Goal: Use online tool/utility: Use online tool/utility

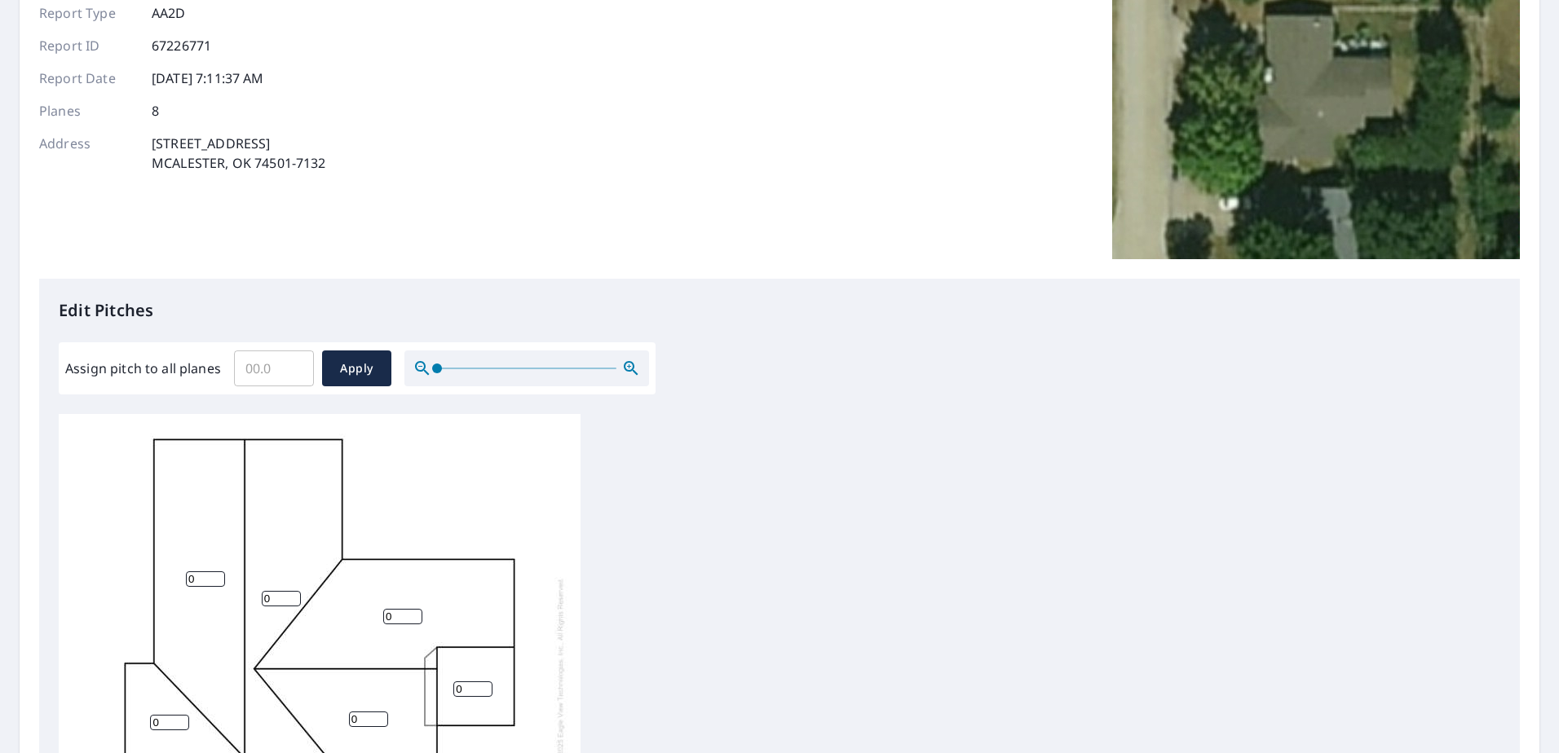
scroll to position [408, 0]
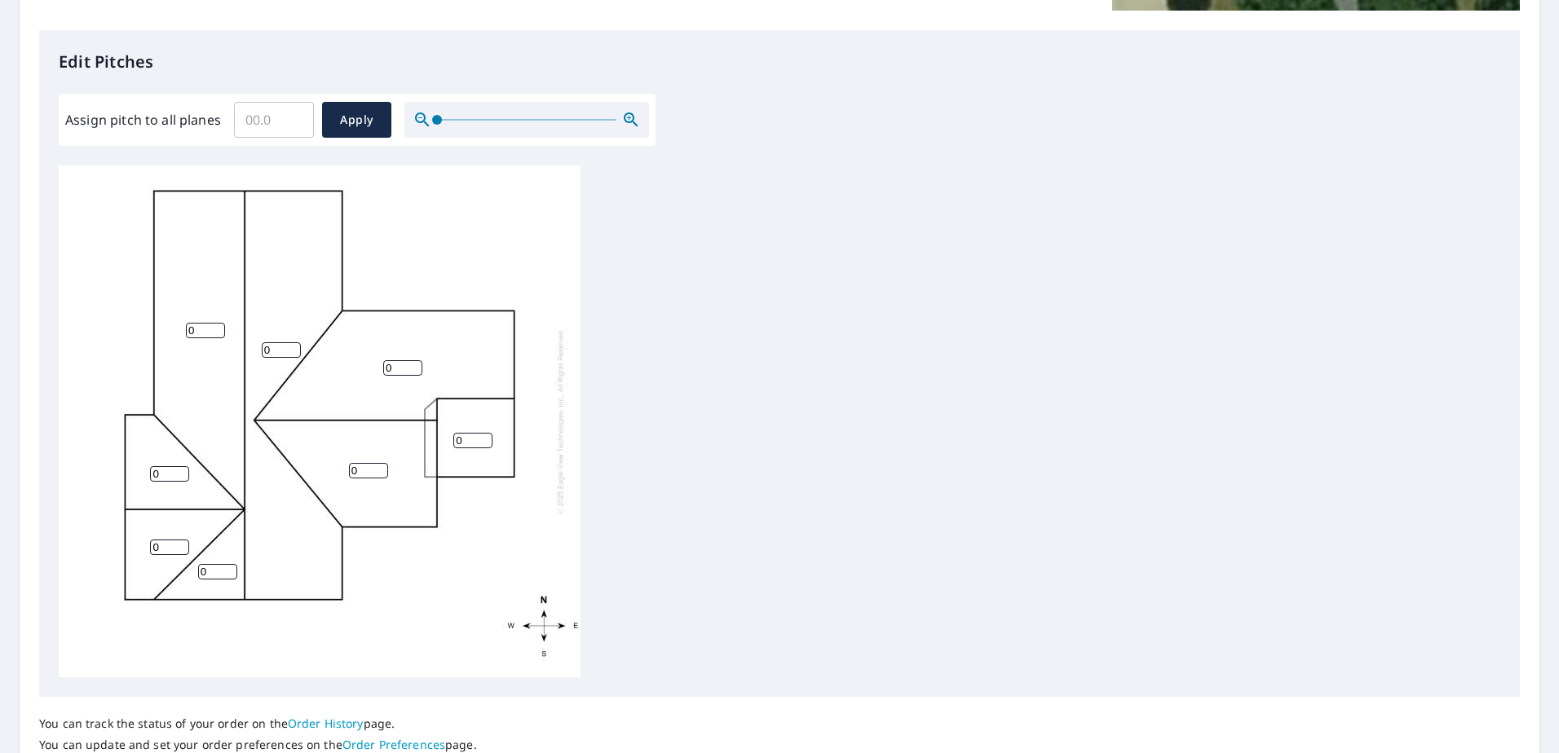
click at [278, 119] on input "Assign pitch to all planes" at bounding box center [274, 120] width 80 height 46
type input "3"
click at [353, 119] on span "Apply" at bounding box center [356, 120] width 43 height 20
type input "3"
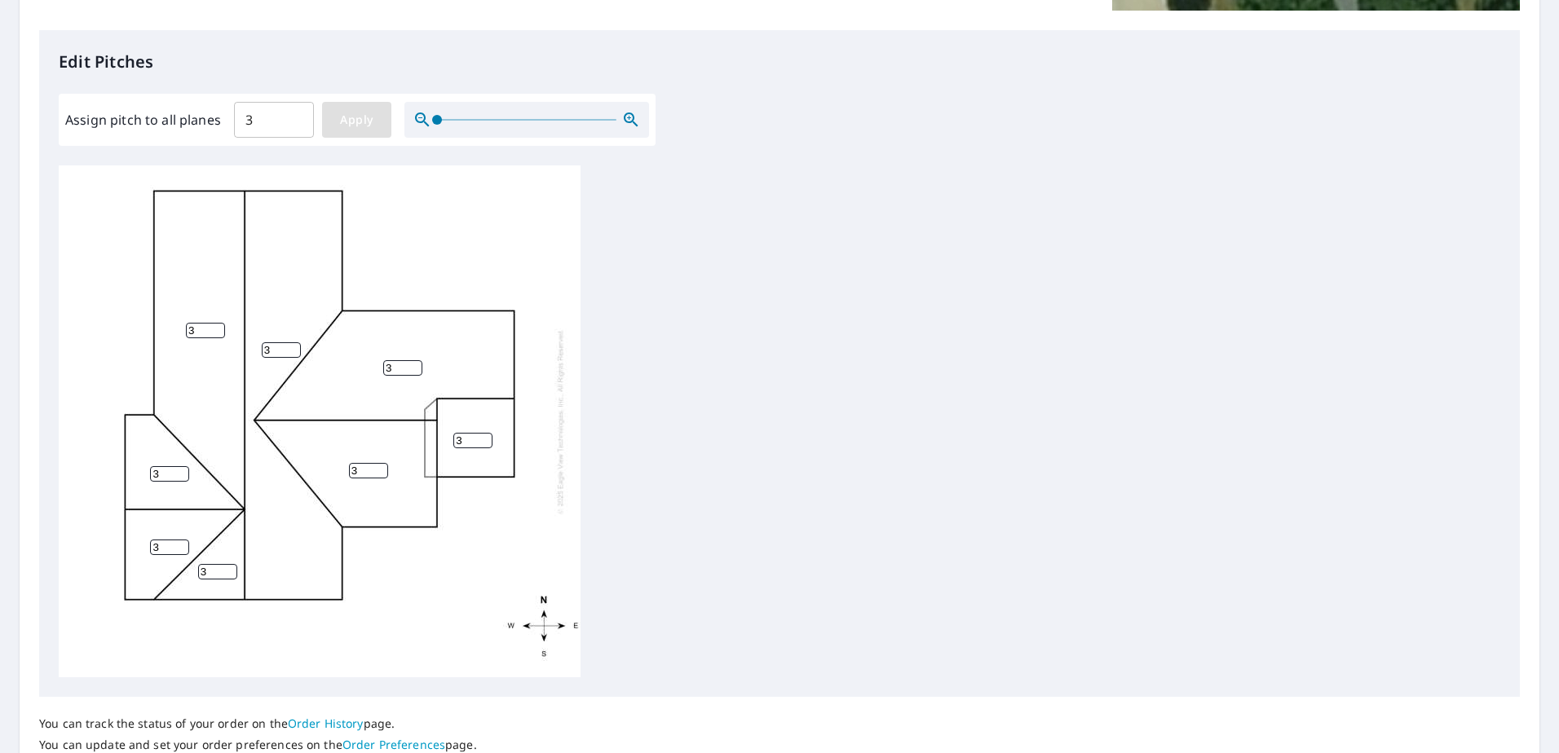
type input "3"
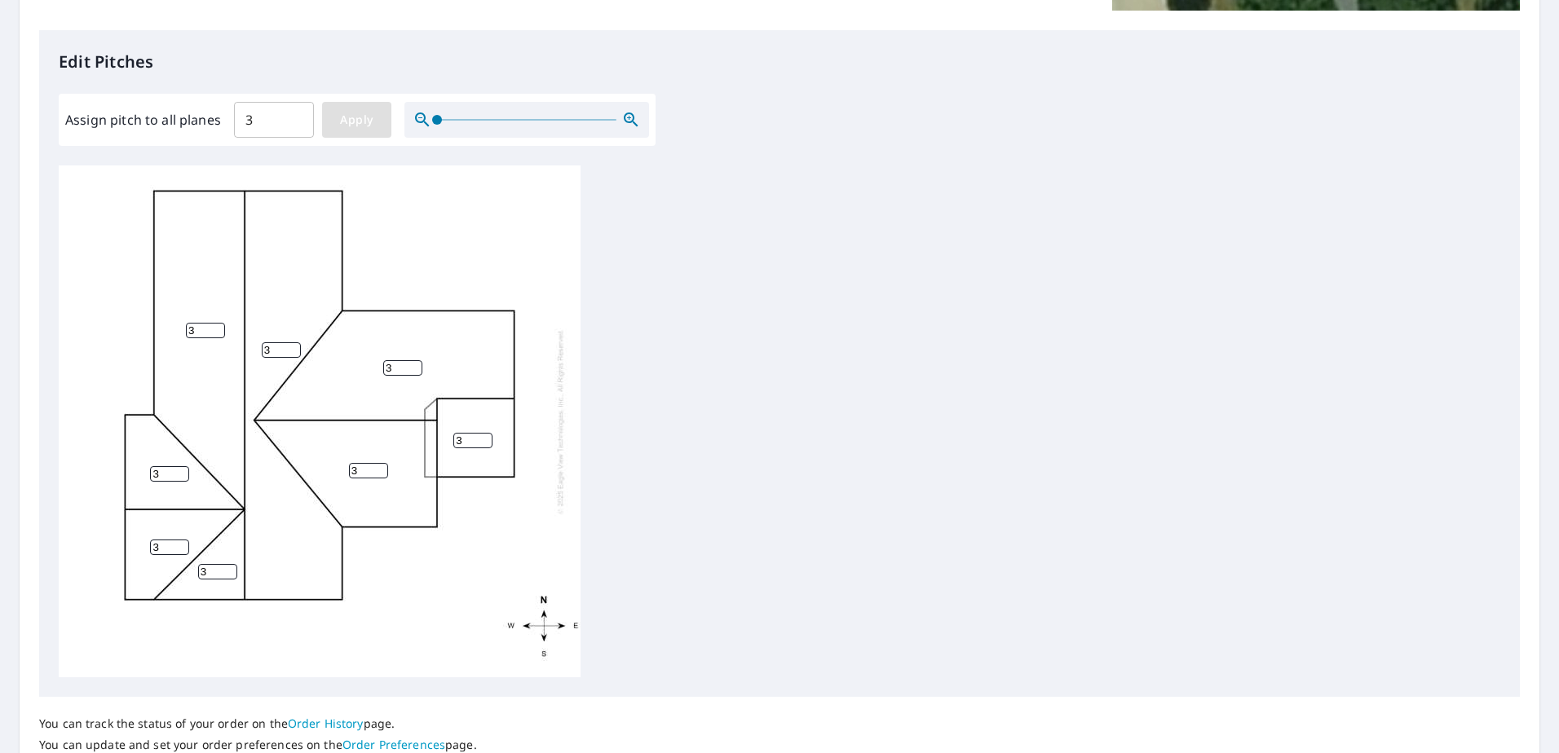
type input "3"
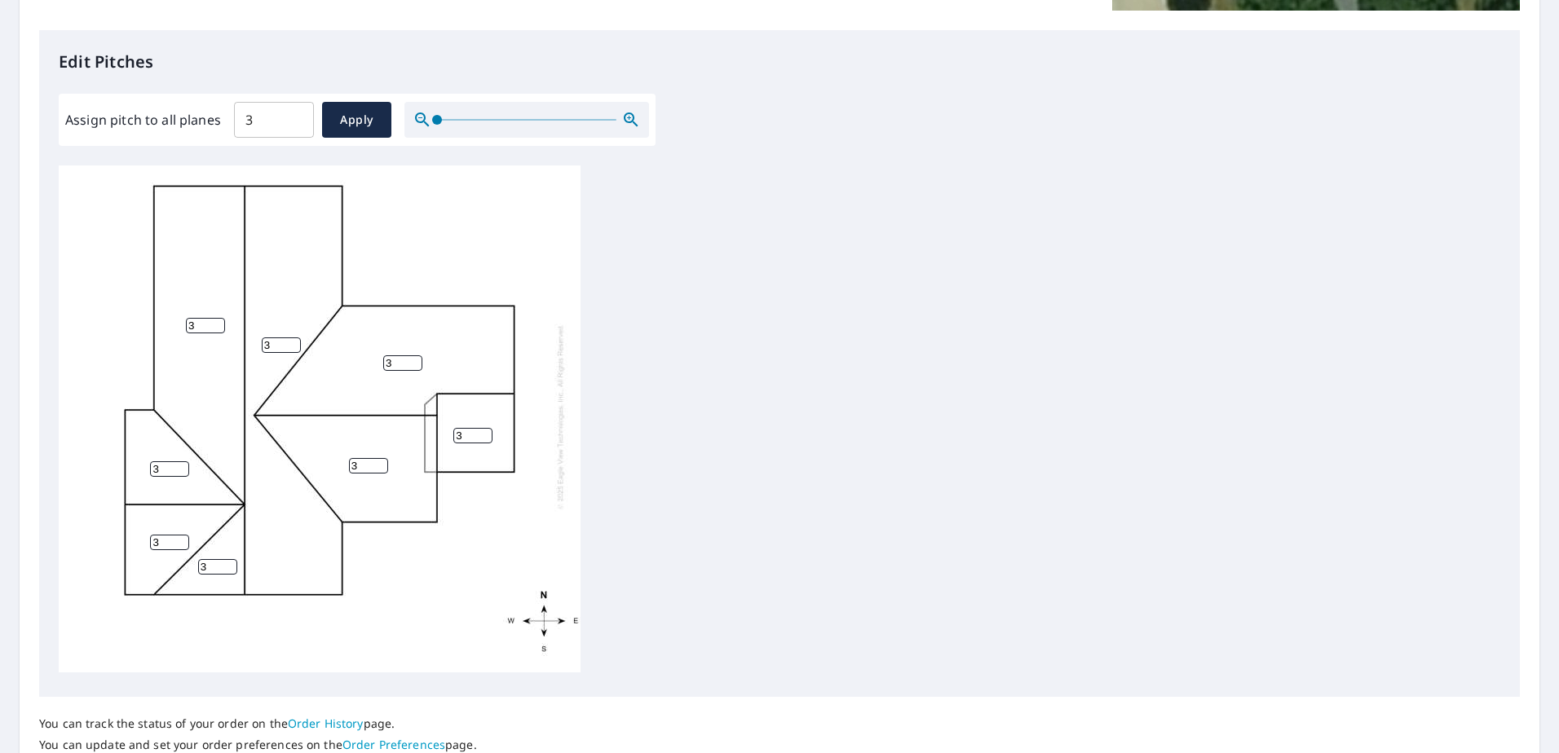
scroll to position [17, 0]
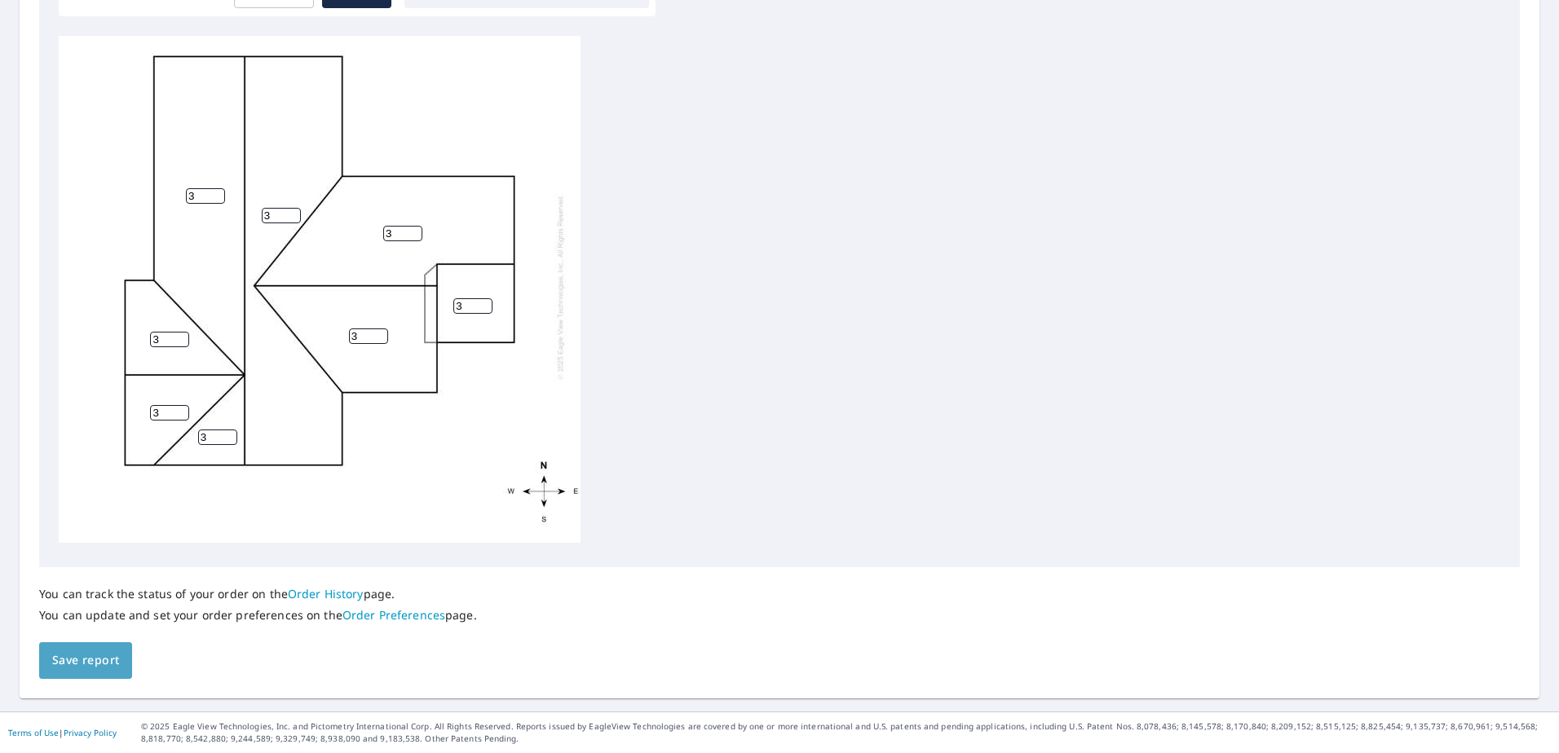
click at [99, 664] on span "Save report" at bounding box center [85, 661] width 67 height 20
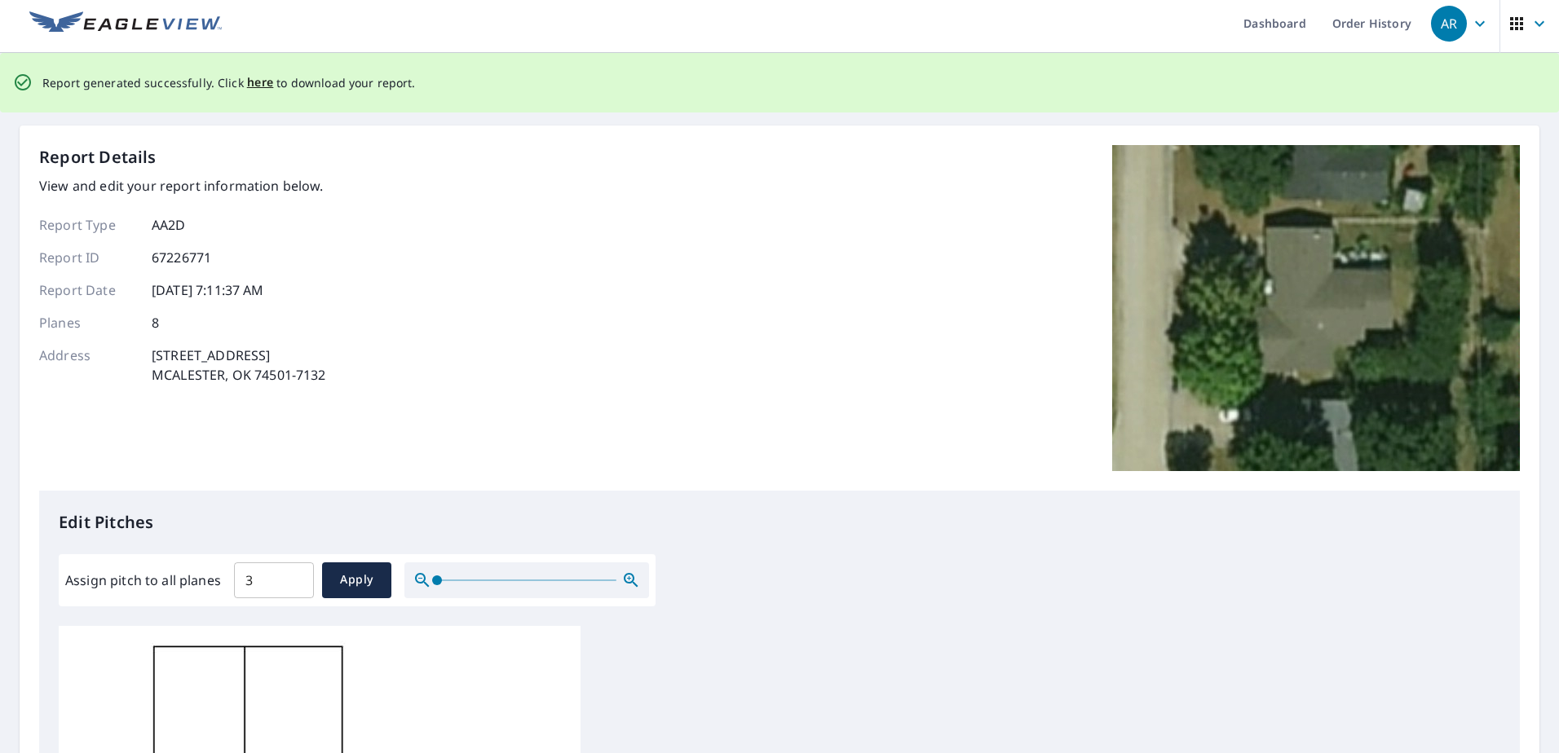
scroll to position [0, 0]
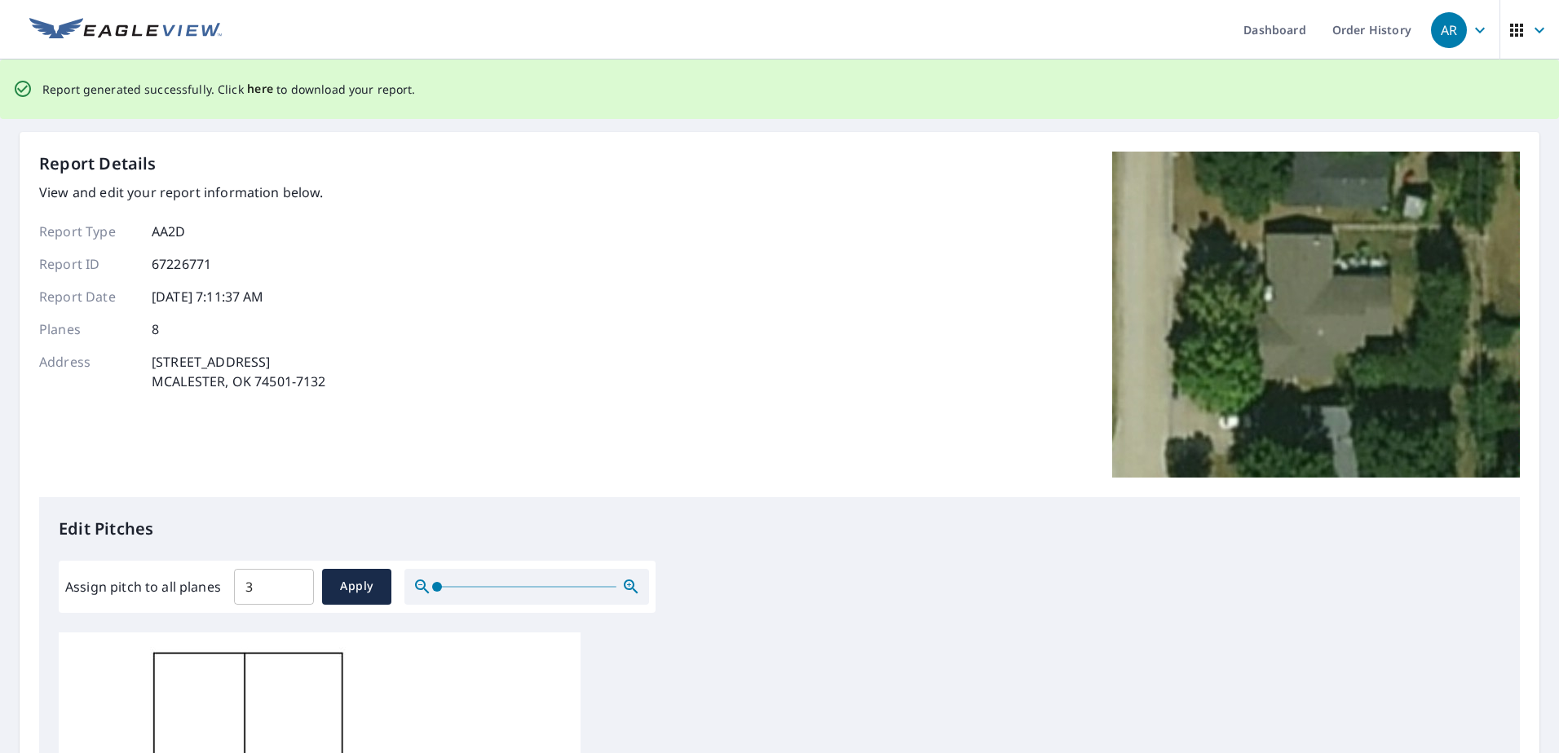
click at [247, 82] on span "here" at bounding box center [260, 89] width 27 height 20
